Goal: Find specific page/section: Find specific page/section

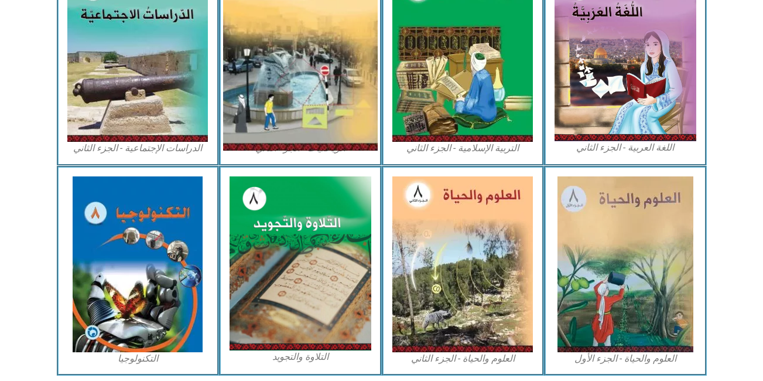
scroll to position [619, 0]
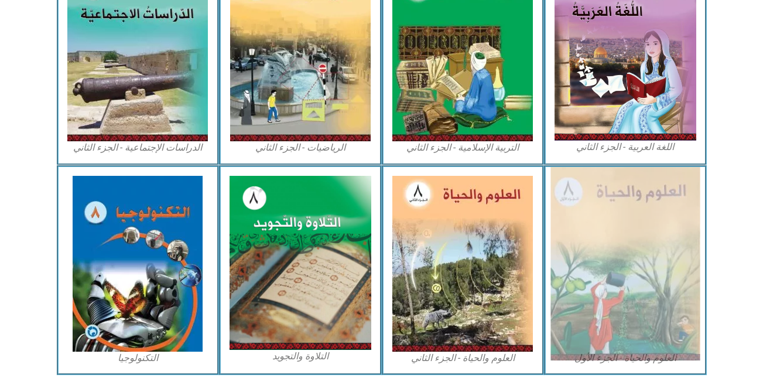
click at [657, 277] on img at bounding box center [625, 263] width 149 height 193
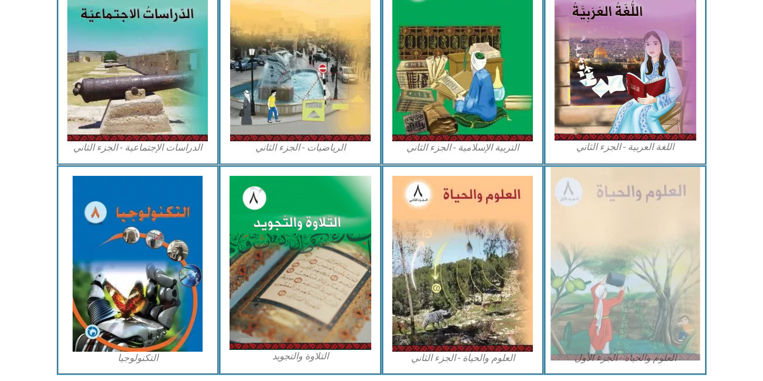
click at [657, 277] on img at bounding box center [625, 263] width 149 height 193
click at [648, 242] on img at bounding box center [625, 263] width 149 height 193
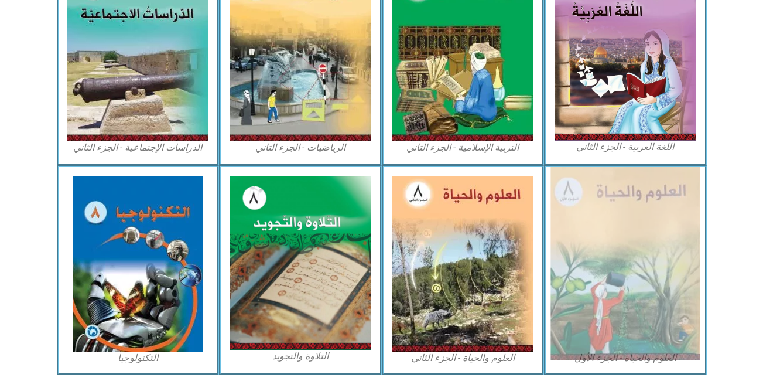
click at [648, 242] on img at bounding box center [625, 263] width 149 height 193
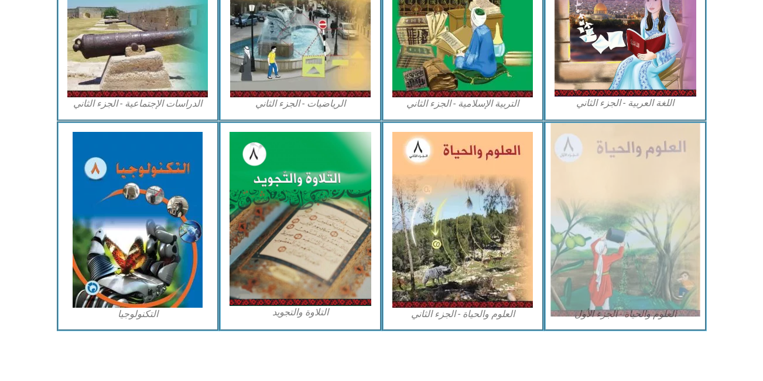
click at [648, 242] on img at bounding box center [625, 219] width 149 height 193
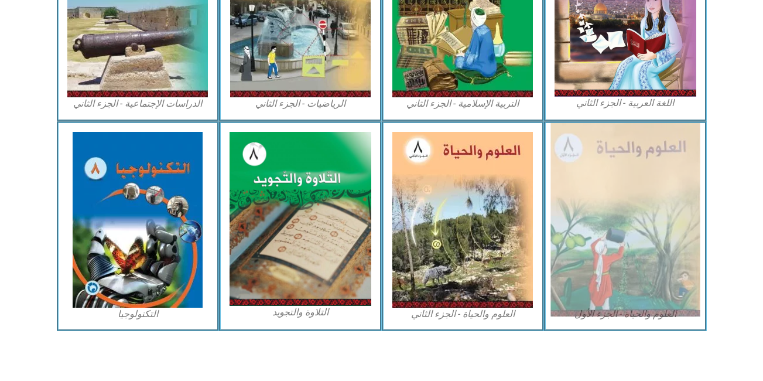
click at [648, 242] on img at bounding box center [625, 219] width 149 height 193
click at [617, 229] on img at bounding box center [625, 219] width 149 height 193
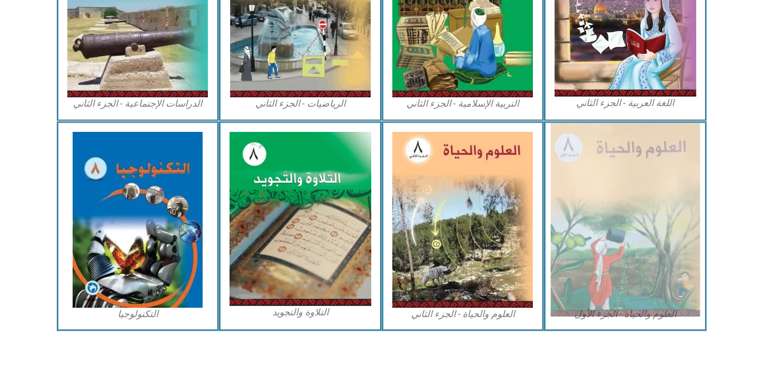
click at [617, 229] on img at bounding box center [625, 219] width 149 height 193
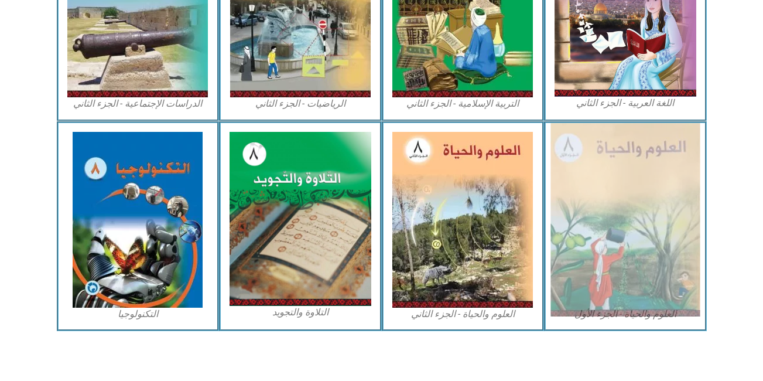
click at [617, 229] on img at bounding box center [625, 219] width 149 height 193
click at [571, 262] on img at bounding box center [625, 219] width 149 height 193
click at [626, 226] on img at bounding box center [625, 219] width 149 height 193
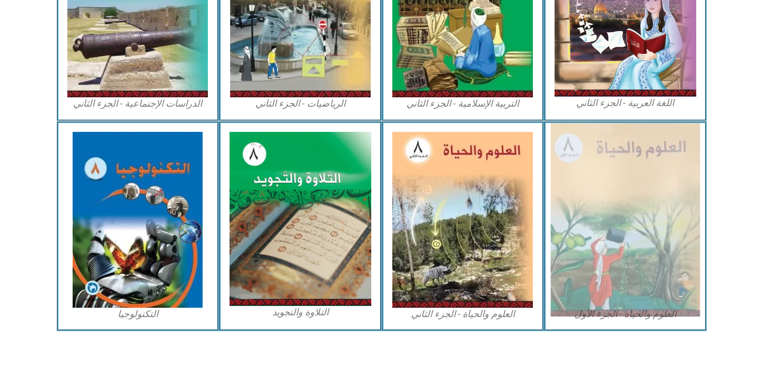
click at [626, 226] on img at bounding box center [625, 219] width 149 height 193
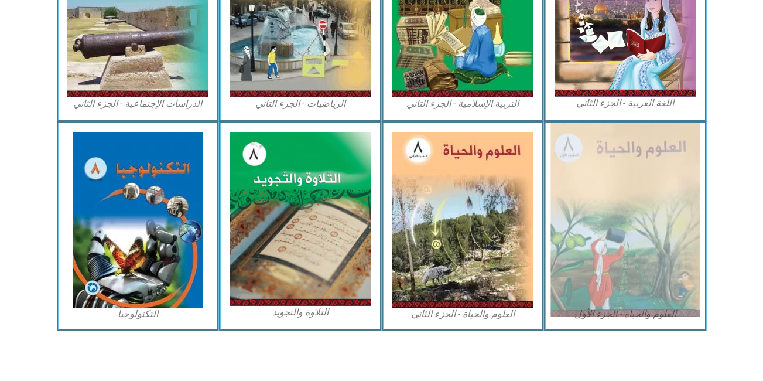
click at [626, 226] on img at bounding box center [625, 219] width 149 height 193
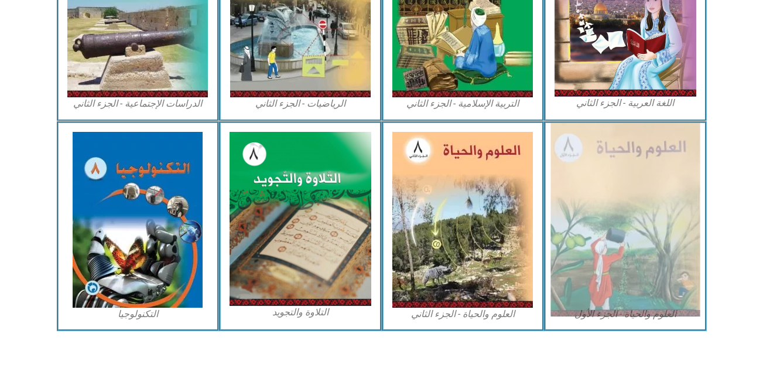
click at [673, 230] on img at bounding box center [625, 219] width 149 height 193
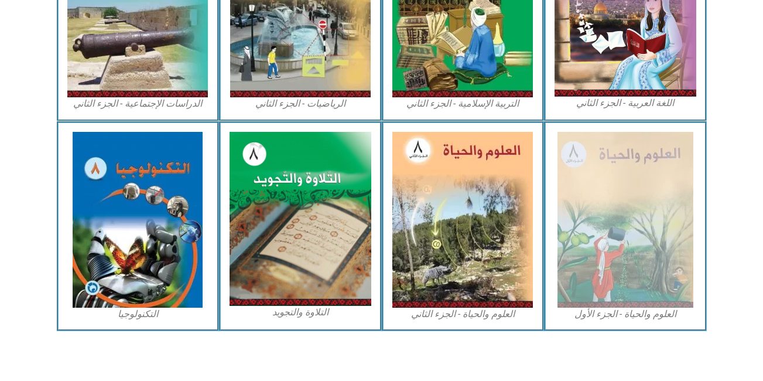
click at [626, 315] on figcaption "العلوم والحياة - الجزء الأول" at bounding box center [626, 314] width 142 height 13
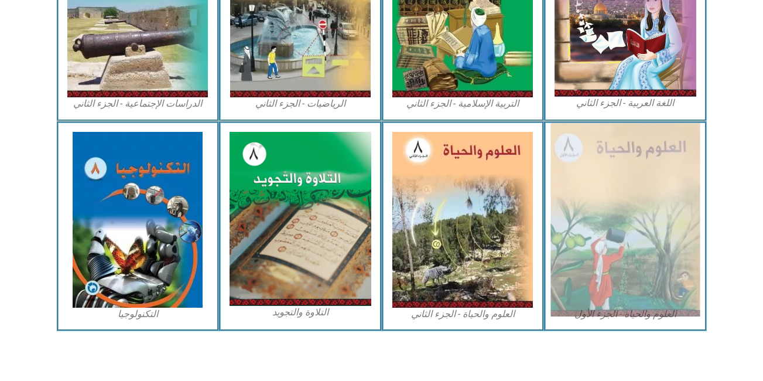
click at [583, 189] on img at bounding box center [625, 219] width 149 height 193
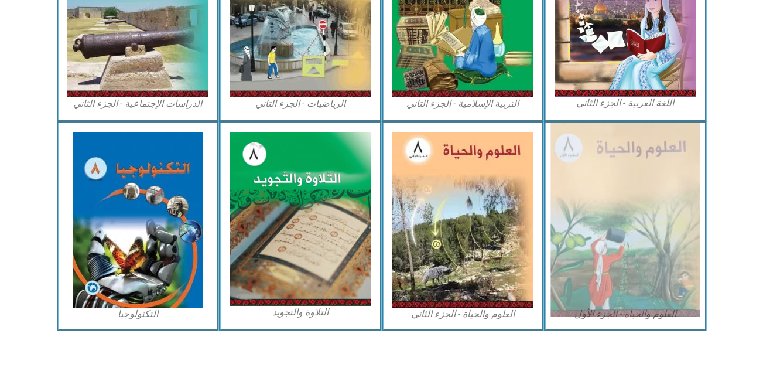
click at [583, 189] on img at bounding box center [625, 219] width 149 height 193
click at [619, 217] on img at bounding box center [625, 219] width 149 height 193
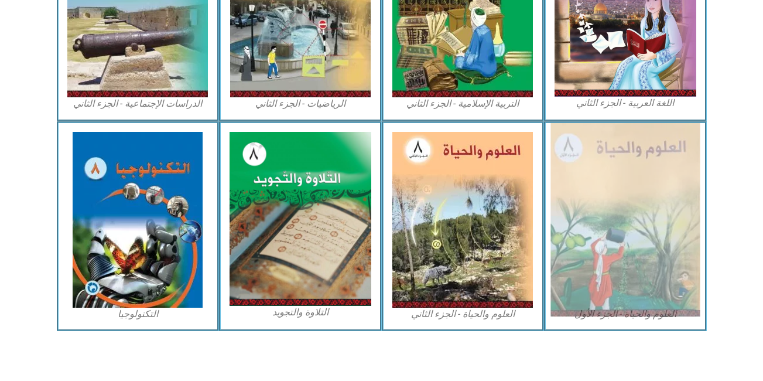
click at [619, 217] on img at bounding box center [625, 219] width 149 height 193
drag, startPoint x: 617, startPoint y: 211, endPoint x: 619, endPoint y: 217, distance: 6.3
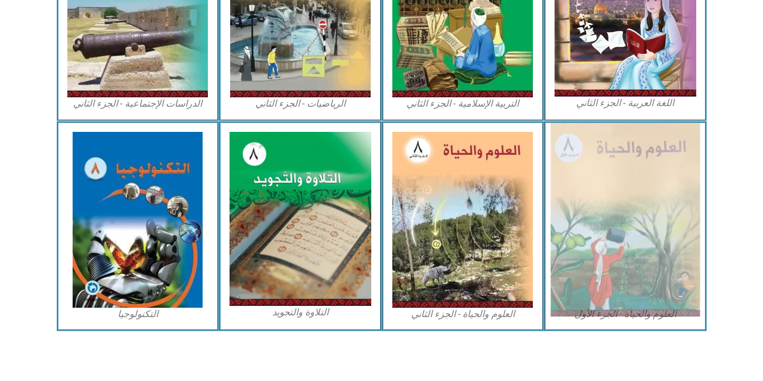
click at [619, 217] on img at bounding box center [625, 219] width 149 height 193
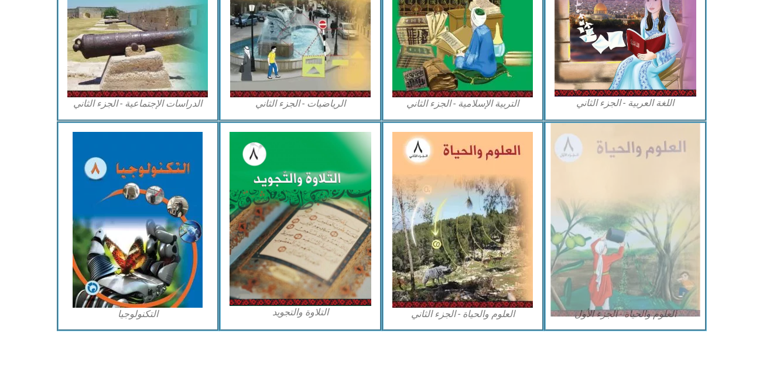
click at [619, 217] on img at bounding box center [625, 219] width 149 height 193
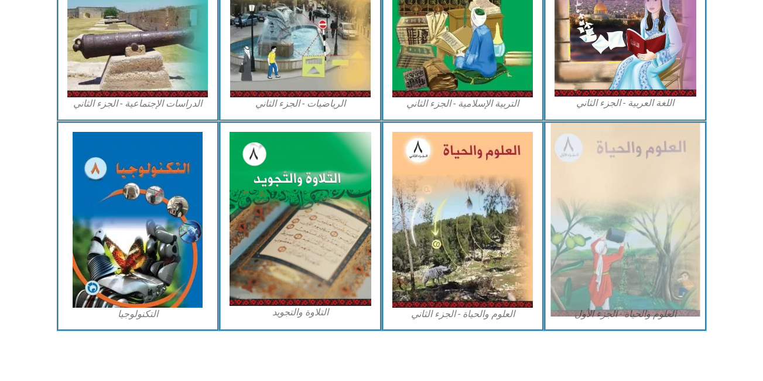
click at [619, 217] on img at bounding box center [625, 219] width 149 height 193
click at [636, 244] on img at bounding box center [625, 219] width 149 height 193
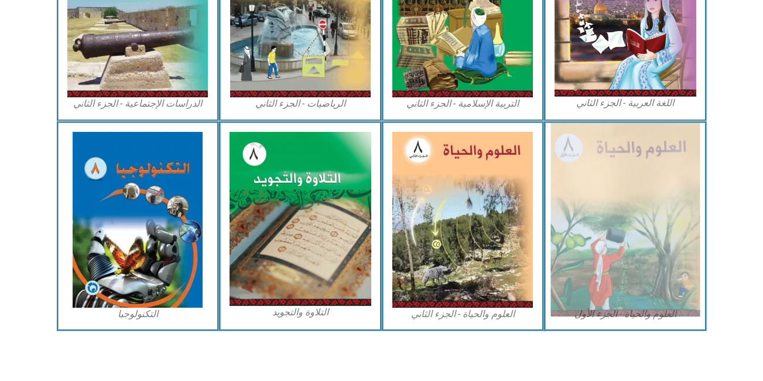
click at [636, 244] on img at bounding box center [625, 219] width 149 height 193
drag, startPoint x: 636, startPoint y: 244, endPoint x: 565, endPoint y: 209, distance: 79.4
click at [565, 209] on img at bounding box center [625, 219] width 149 height 193
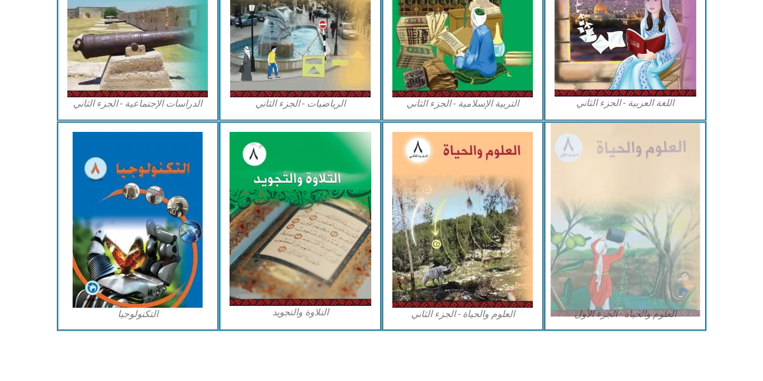
click at [570, 206] on img at bounding box center [625, 219] width 149 height 193
drag, startPoint x: 570, startPoint y: 206, endPoint x: 568, endPoint y: 214, distance: 8.5
click at [605, 203] on img at bounding box center [625, 219] width 149 height 193
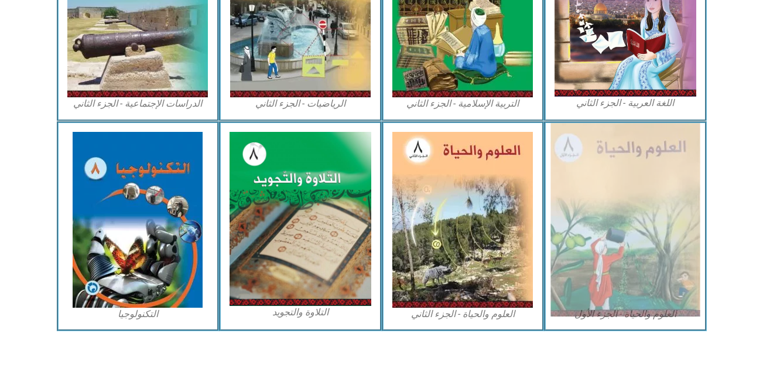
drag, startPoint x: 707, startPoint y: 296, endPoint x: 637, endPoint y: 259, distance: 79.2
click at [637, 259] on div "العلوم والحياة - الجزء الأول" at bounding box center [625, 226] width 163 height 210
click at [607, 193] on img at bounding box center [625, 219] width 149 height 193
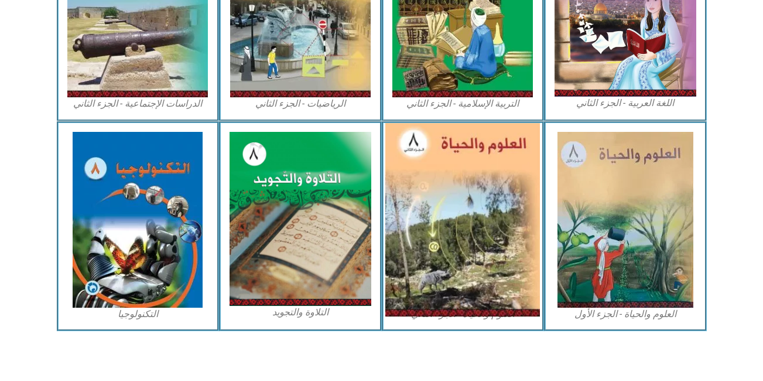
drag, startPoint x: 607, startPoint y: 193, endPoint x: 448, endPoint y: 231, distance: 164.0
click at [448, 231] on div "العلوم والحياة - الجزء الأول العلوم والحياة - الجزء الثاني التلاوة والتجويد الت…" at bounding box center [382, 226] width 650 height 210
click at [448, 231] on img at bounding box center [462, 219] width 155 height 193
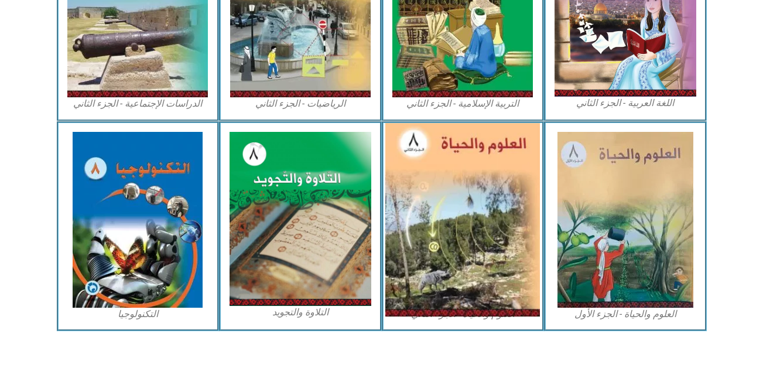
click at [448, 231] on img at bounding box center [462, 219] width 155 height 193
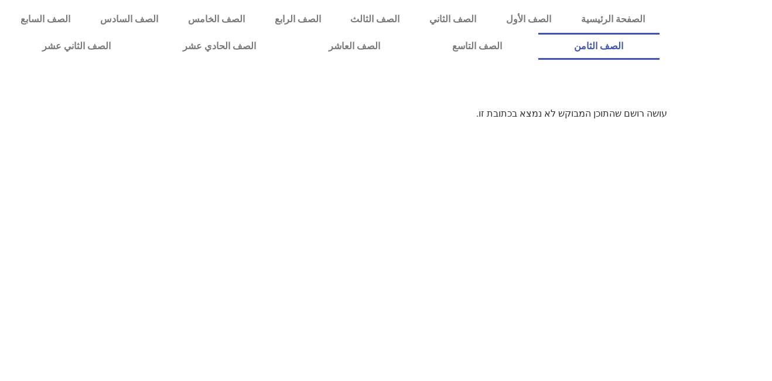
click at [538, 33] on link "الصف الثامن" at bounding box center [598, 46] width 121 height 27
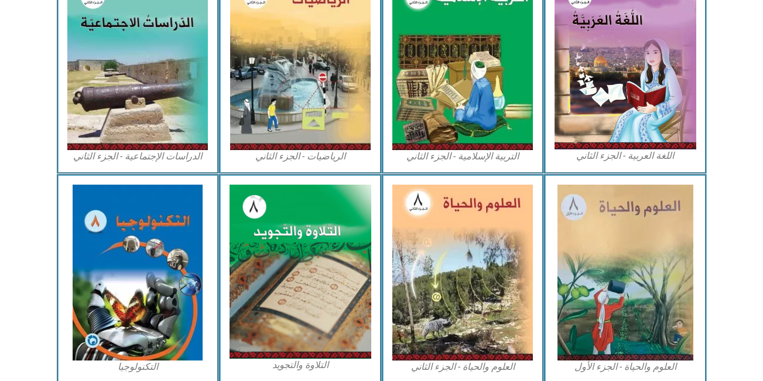
scroll to position [663, 0]
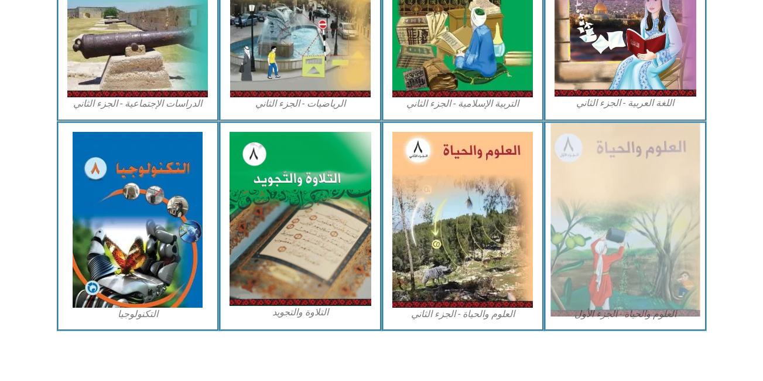
click at [680, 154] on img at bounding box center [625, 219] width 149 height 193
click at [680, 156] on img at bounding box center [625, 219] width 149 height 193
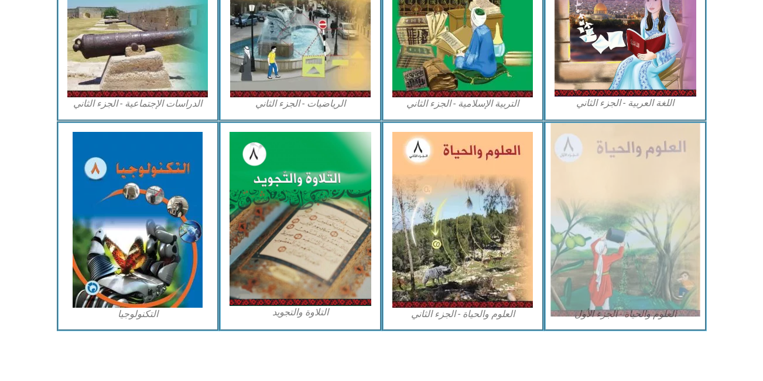
click at [680, 158] on img at bounding box center [625, 219] width 149 height 193
click at [678, 163] on img at bounding box center [625, 219] width 149 height 193
click at [651, 157] on img at bounding box center [625, 219] width 149 height 193
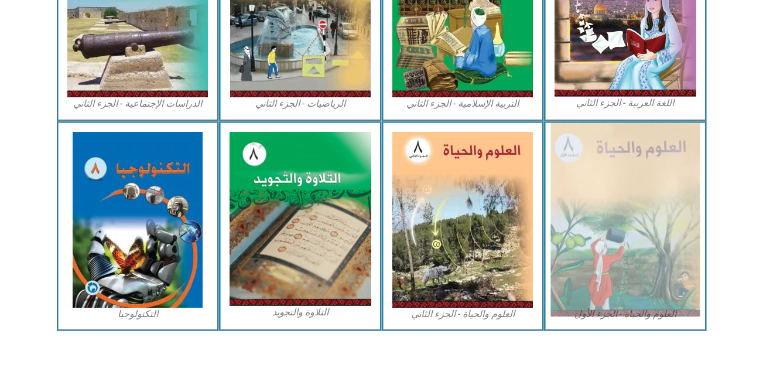
click at [618, 177] on img at bounding box center [625, 219] width 149 height 193
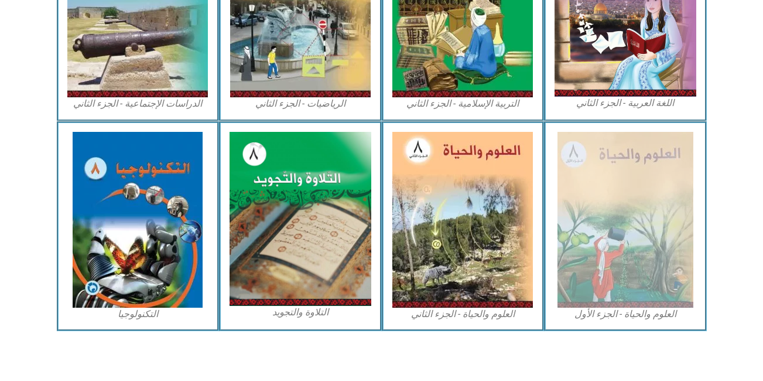
click at [602, 318] on figcaption "العلوم والحياة - الجزء الأول" at bounding box center [626, 314] width 142 height 13
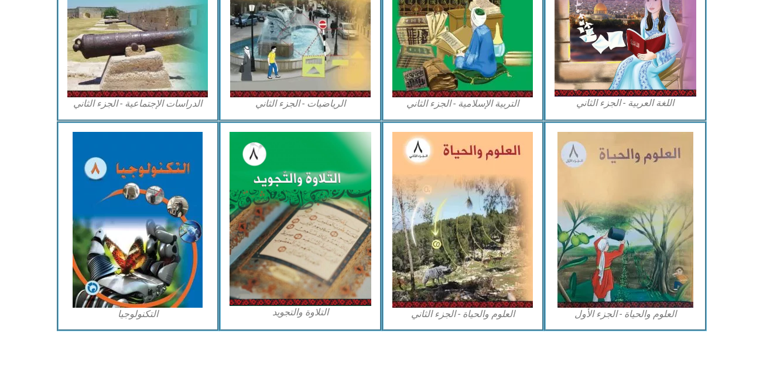
click at [724, 240] on section "العلوم والحياة - الجزء الأول العلوم والحياة - الجزء الثاني التلاوة والتجويد الت…" at bounding box center [381, 226] width 763 height 210
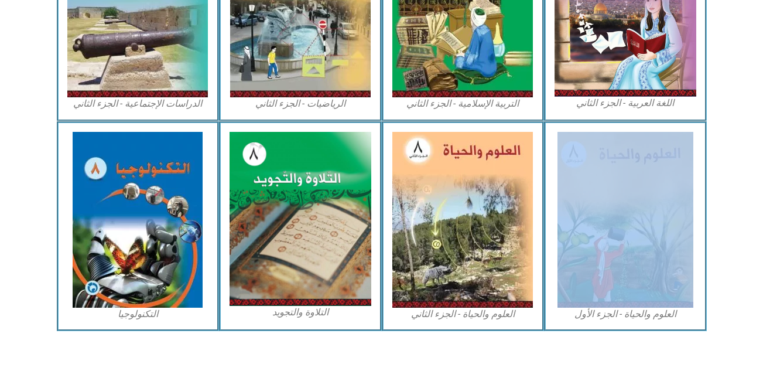
click at [724, 240] on section "العلوم والحياة - الجزء الأول العلوم والحياة - الجزء الثاني التلاوة والتجويد الت…" at bounding box center [381, 226] width 763 height 210
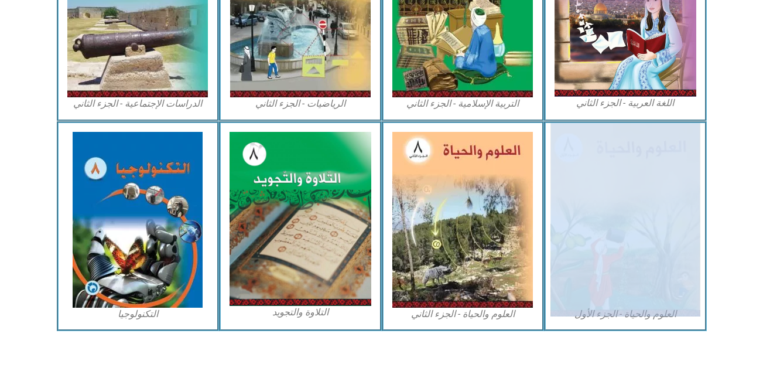
drag, startPoint x: 724, startPoint y: 240, endPoint x: 631, endPoint y: 238, distance: 93.2
click at [631, 238] on img at bounding box center [625, 219] width 149 height 193
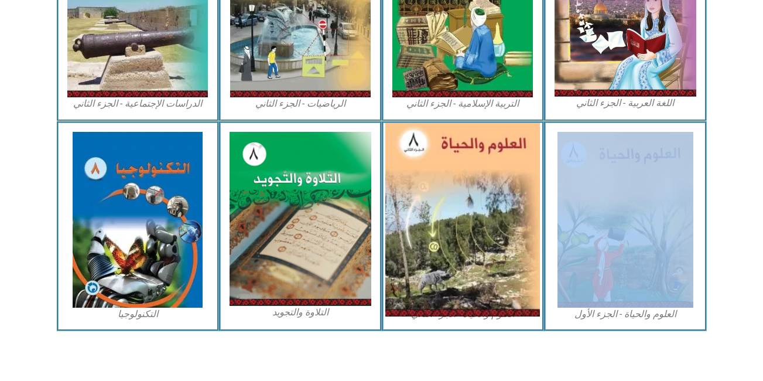
click at [500, 231] on img at bounding box center [462, 219] width 155 height 193
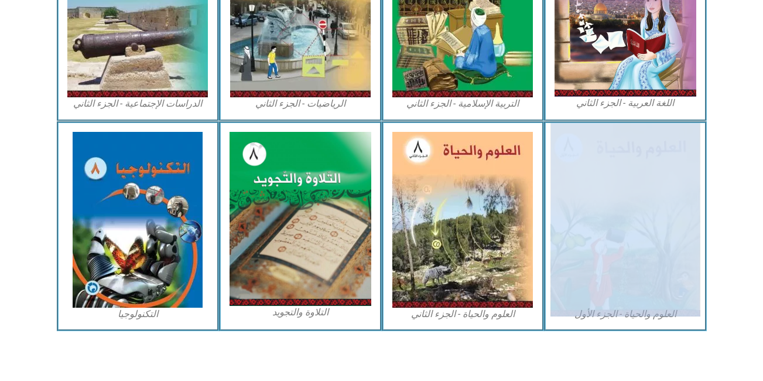
click at [595, 206] on img at bounding box center [625, 219] width 149 height 193
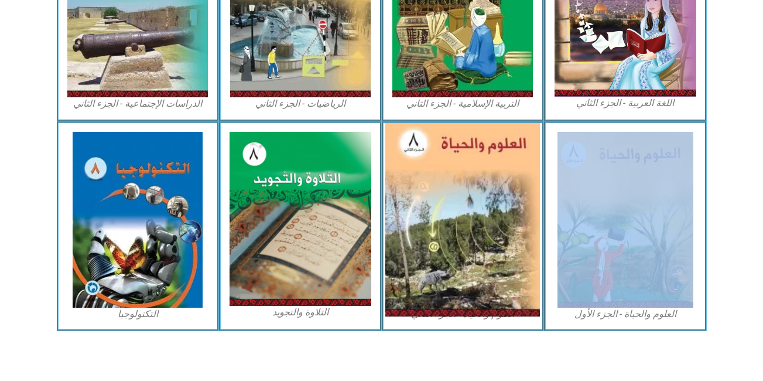
drag, startPoint x: 595, startPoint y: 206, endPoint x: 521, endPoint y: 227, distance: 76.8
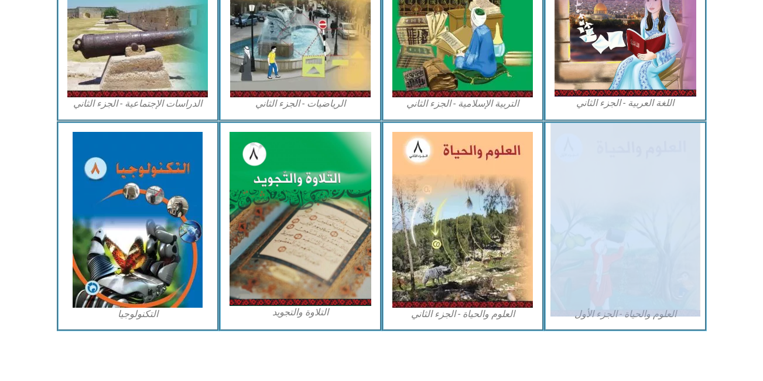
drag, startPoint x: 521, startPoint y: 227, endPoint x: 623, endPoint y: 271, distance: 111.3
click at [623, 271] on img at bounding box center [625, 219] width 149 height 193
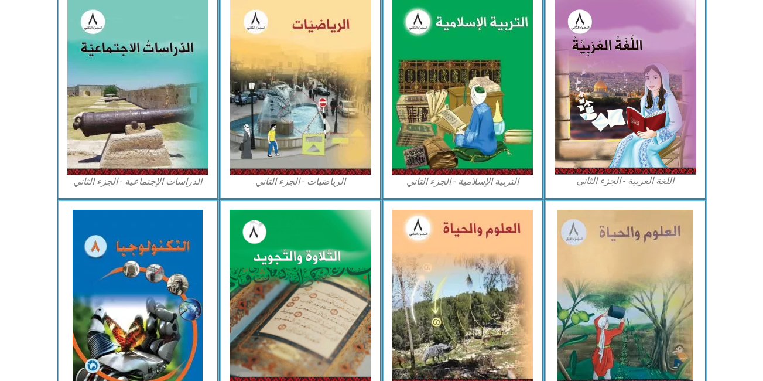
scroll to position [575, 0]
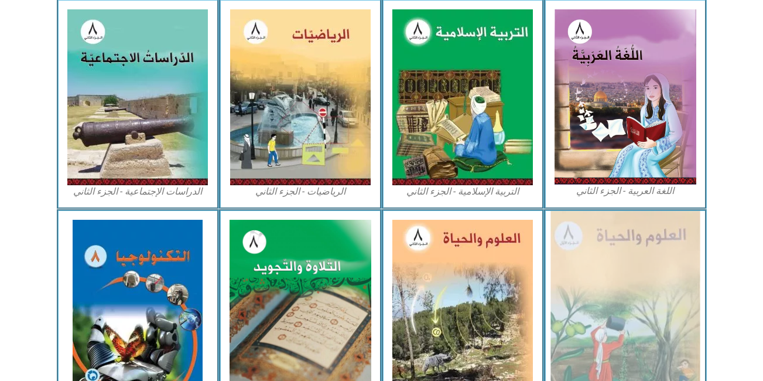
click at [658, 303] on img at bounding box center [625, 307] width 149 height 193
click at [624, 282] on img at bounding box center [625, 307] width 149 height 193
click at [632, 327] on img at bounding box center [625, 307] width 149 height 193
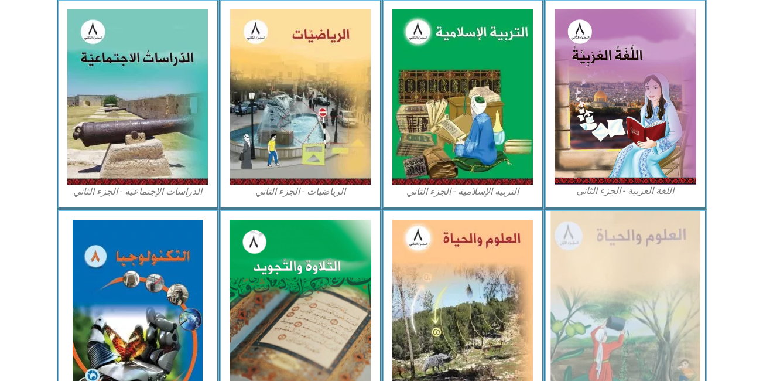
click at [632, 327] on img at bounding box center [625, 307] width 149 height 193
drag, startPoint x: 632, startPoint y: 327, endPoint x: 621, endPoint y: 330, distance: 10.9
drag, startPoint x: 621, startPoint y: 330, endPoint x: 616, endPoint y: 302, distance: 28.6
